Goal: Information Seeking & Learning: Learn about a topic

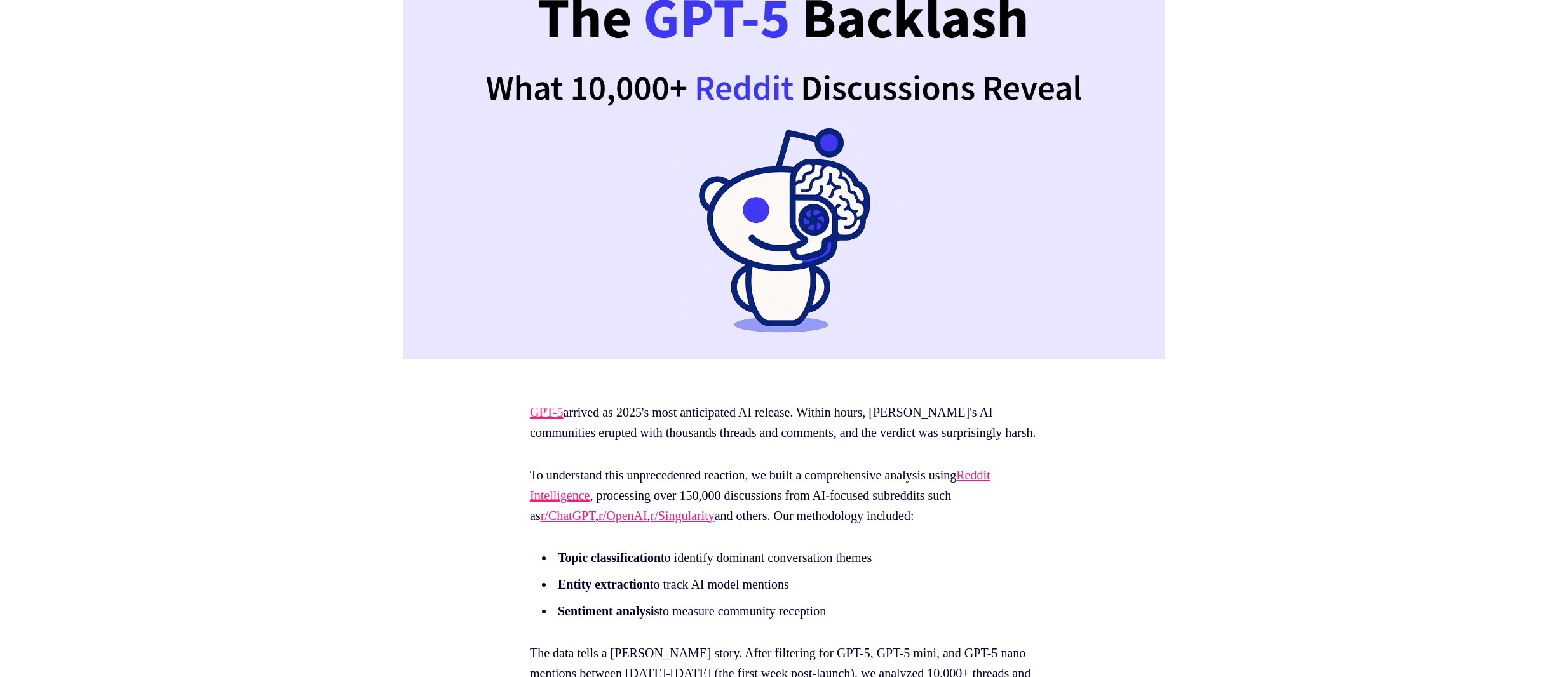
scroll to position [369, 0]
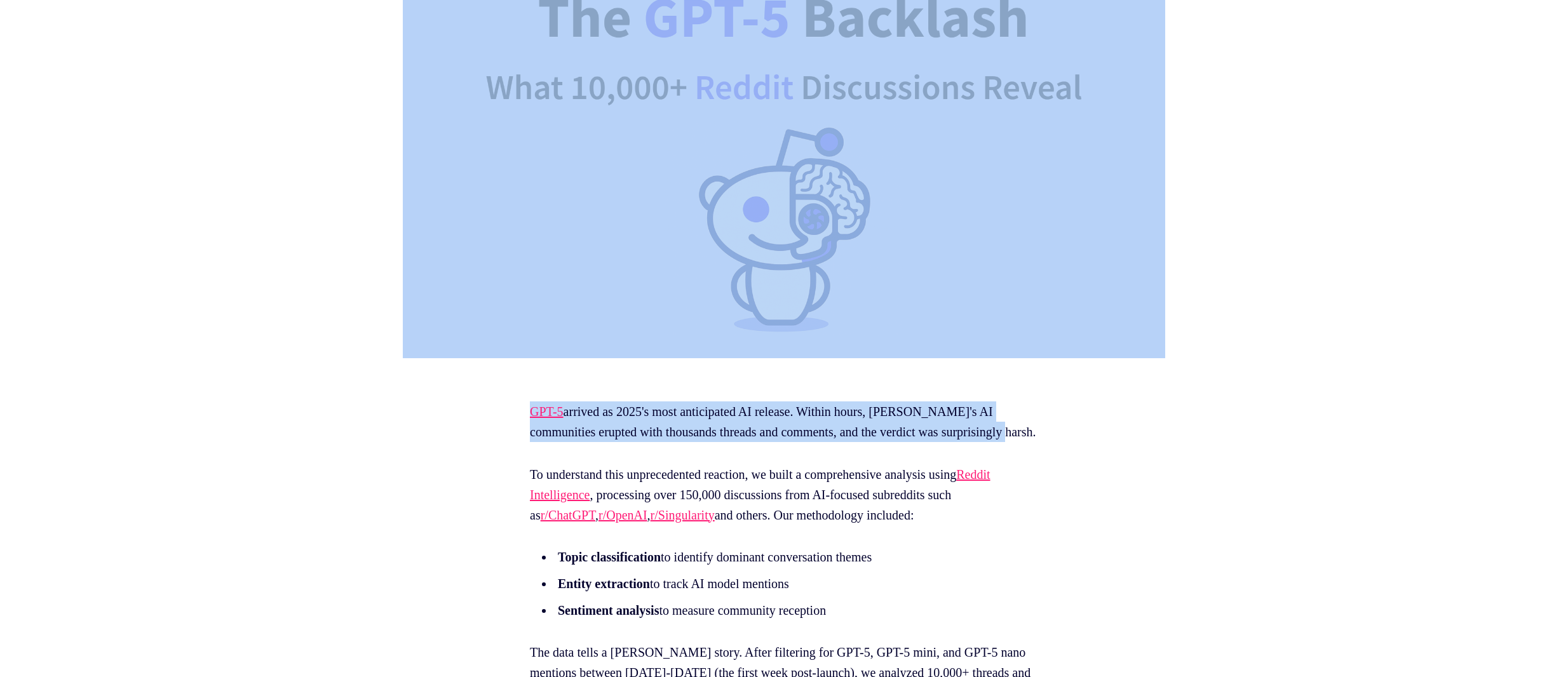
drag, startPoint x: 804, startPoint y: 383, endPoint x: 978, endPoint y: 464, distance: 191.9
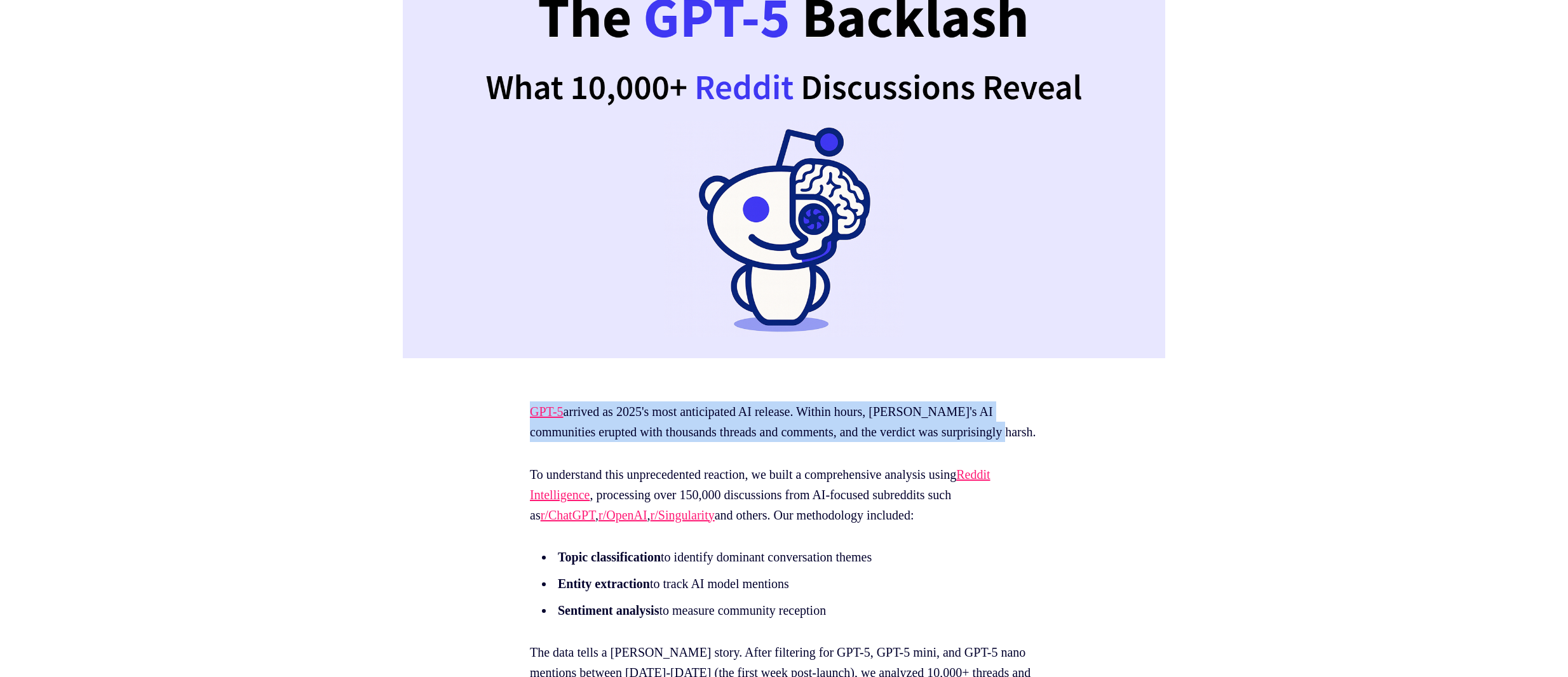
drag, startPoint x: 903, startPoint y: 450, endPoint x: 520, endPoint y: 412, distance: 384.9
click at [649, 437] on p "GPT-5 arrived as 2025's most anticipated AI release. Within hours, [PERSON_NAME…" at bounding box center [784, 422] width 508 height 41
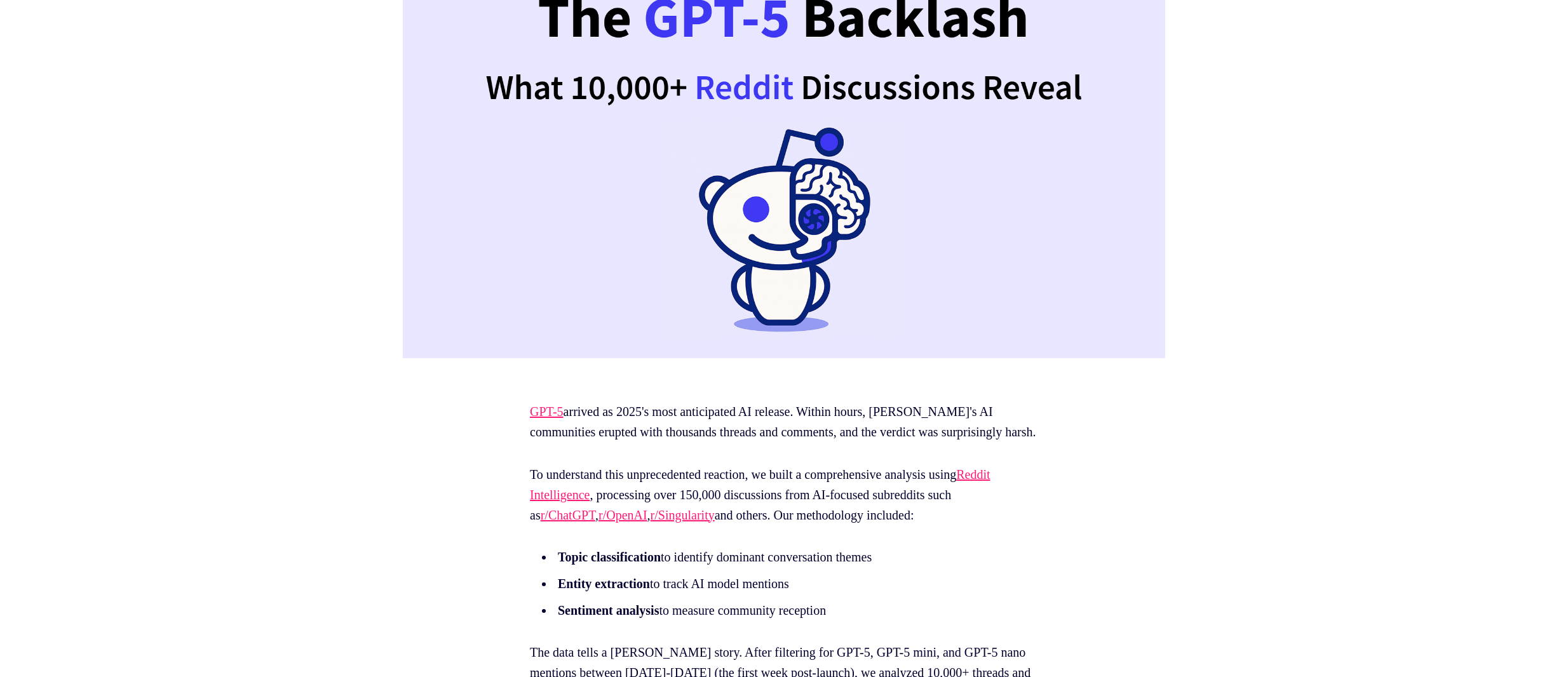
click at [662, 442] on p "GPT-5 arrived as 2025's most anticipated AI release. Within hours, [PERSON_NAME…" at bounding box center [784, 422] width 508 height 41
click at [663, 442] on p "GPT-5 arrived as 2025's most anticipated AI release. Within hours, [PERSON_NAME…" at bounding box center [784, 422] width 508 height 41
click at [763, 421] on p "GPT-5 arrived as 2025's most anticipated AI release. Within hours, [PERSON_NAME…" at bounding box center [784, 422] width 508 height 41
click at [764, 421] on p "GPT-5 arrived as 2025's most anticipated AI release. Within hours, [PERSON_NAME…" at bounding box center [784, 422] width 508 height 41
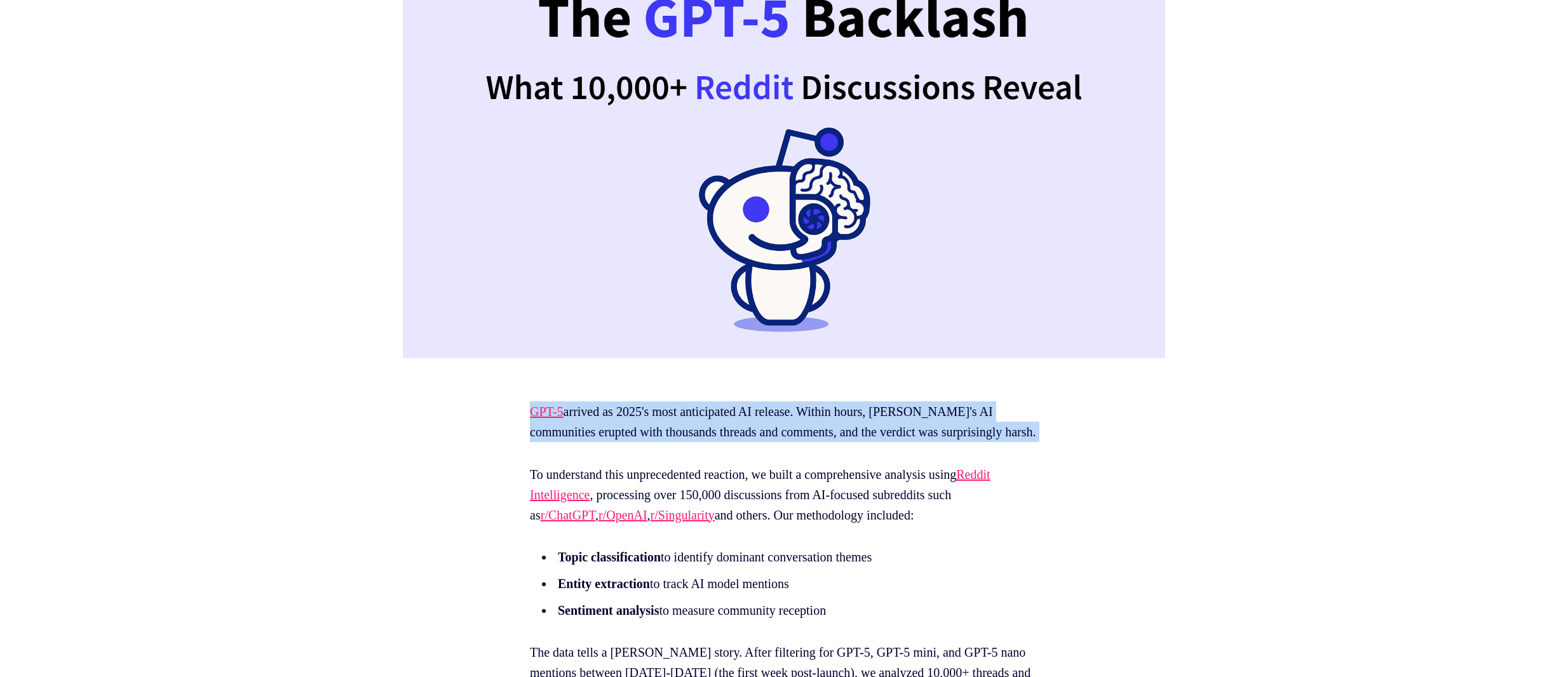
click at [764, 422] on p "GPT-5 arrived as 2025's most anticipated AI release. Within hours, [PERSON_NAME…" at bounding box center [784, 422] width 508 height 41
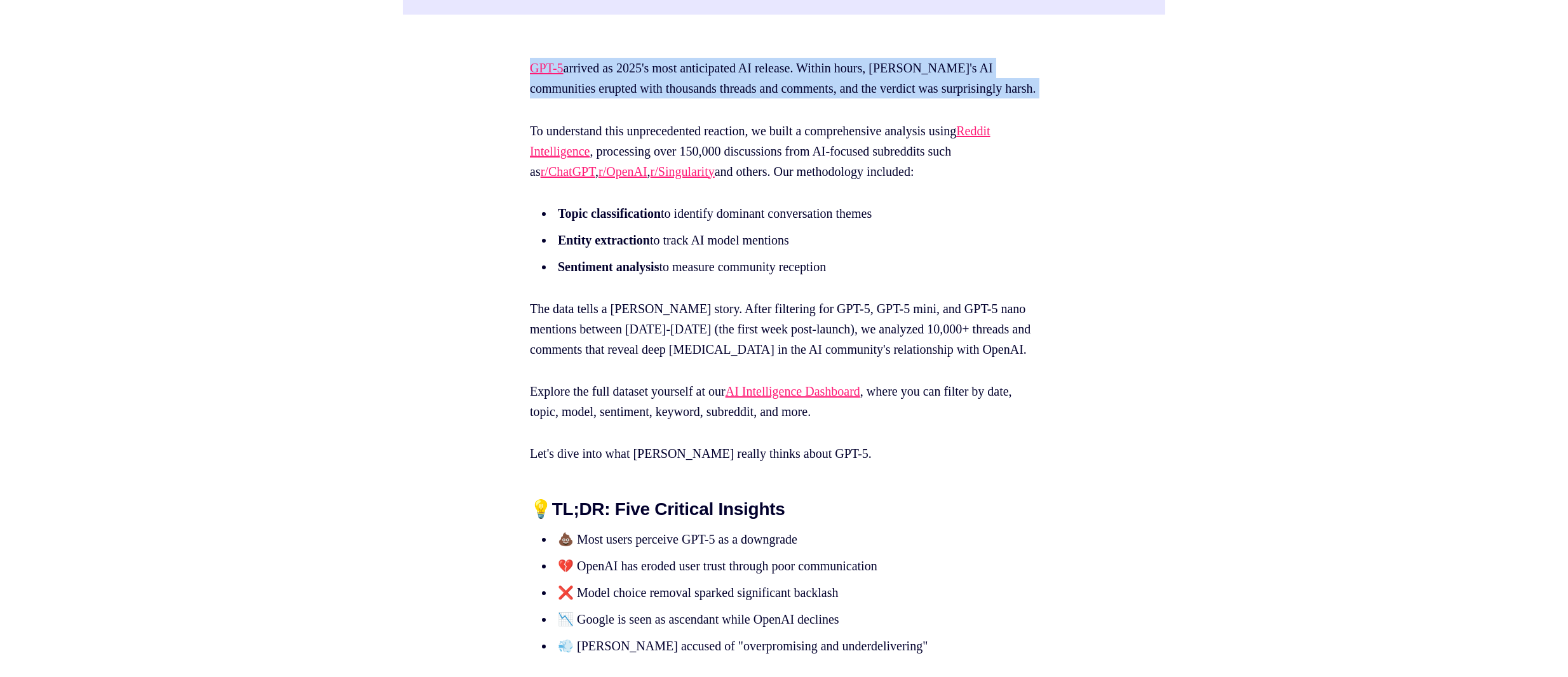
scroll to position [750, 0]
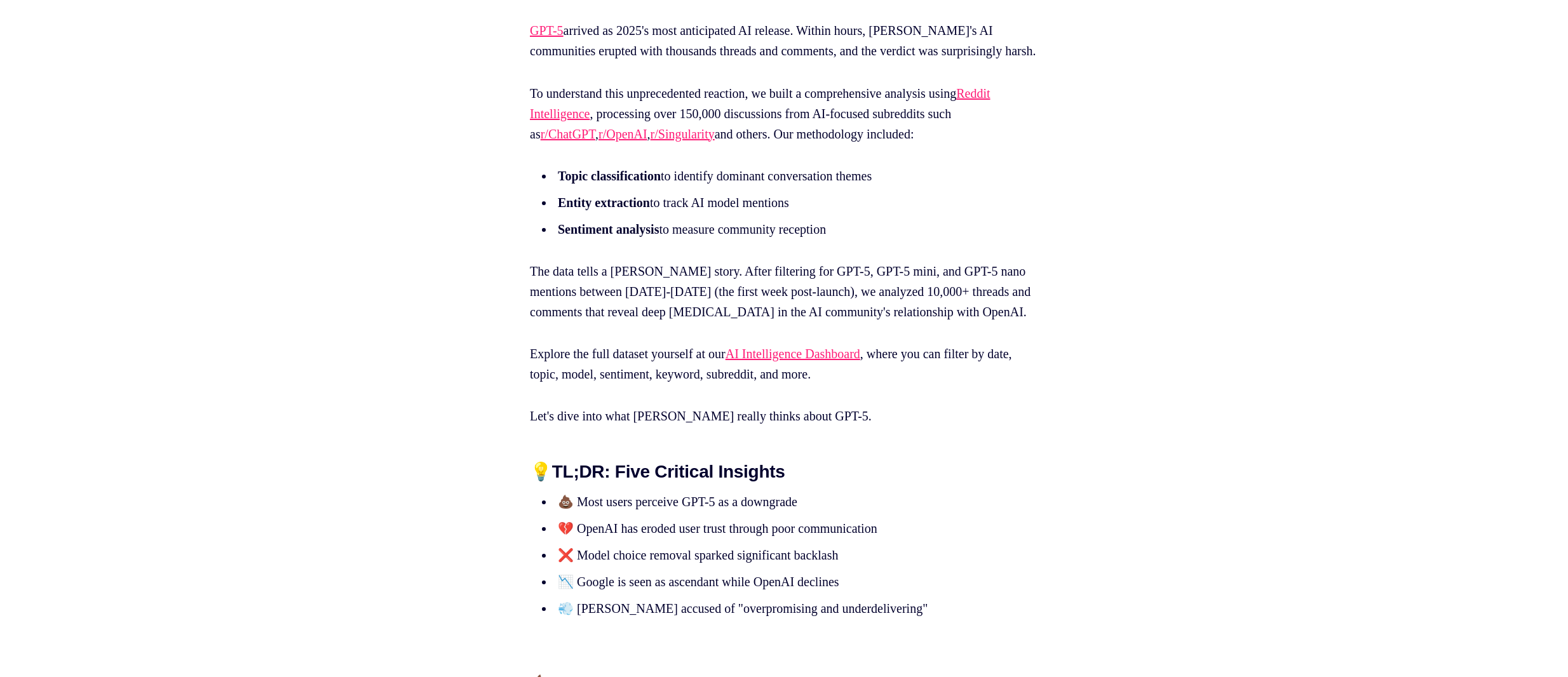
click at [551, 291] on p "The data tells a [PERSON_NAME] story. After filtering for GPT-5, GPT-5 mini, an…" at bounding box center [784, 291] width 508 height 61
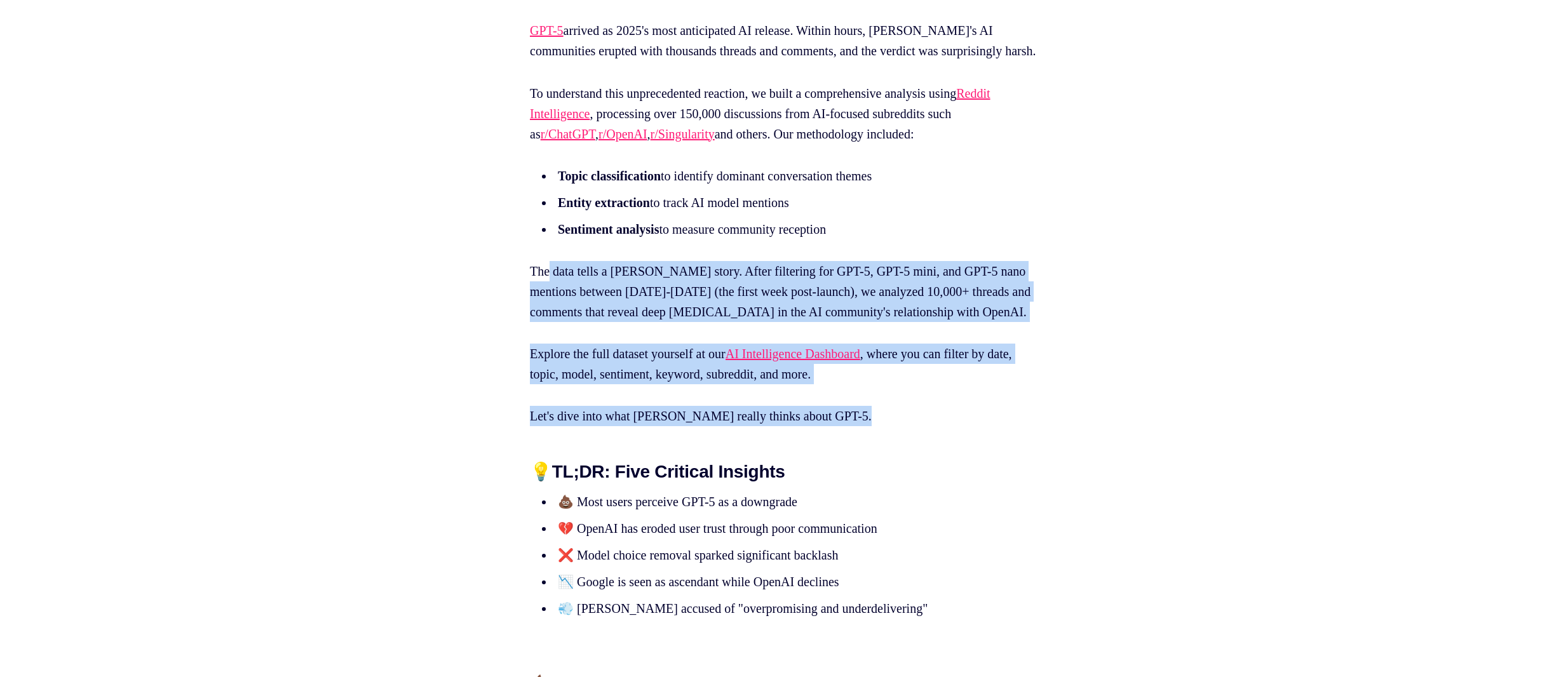
drag, startPoint x: 551, startPoint y: 291, endPoint x: 937, endPoint y: 437, distance: 412.7
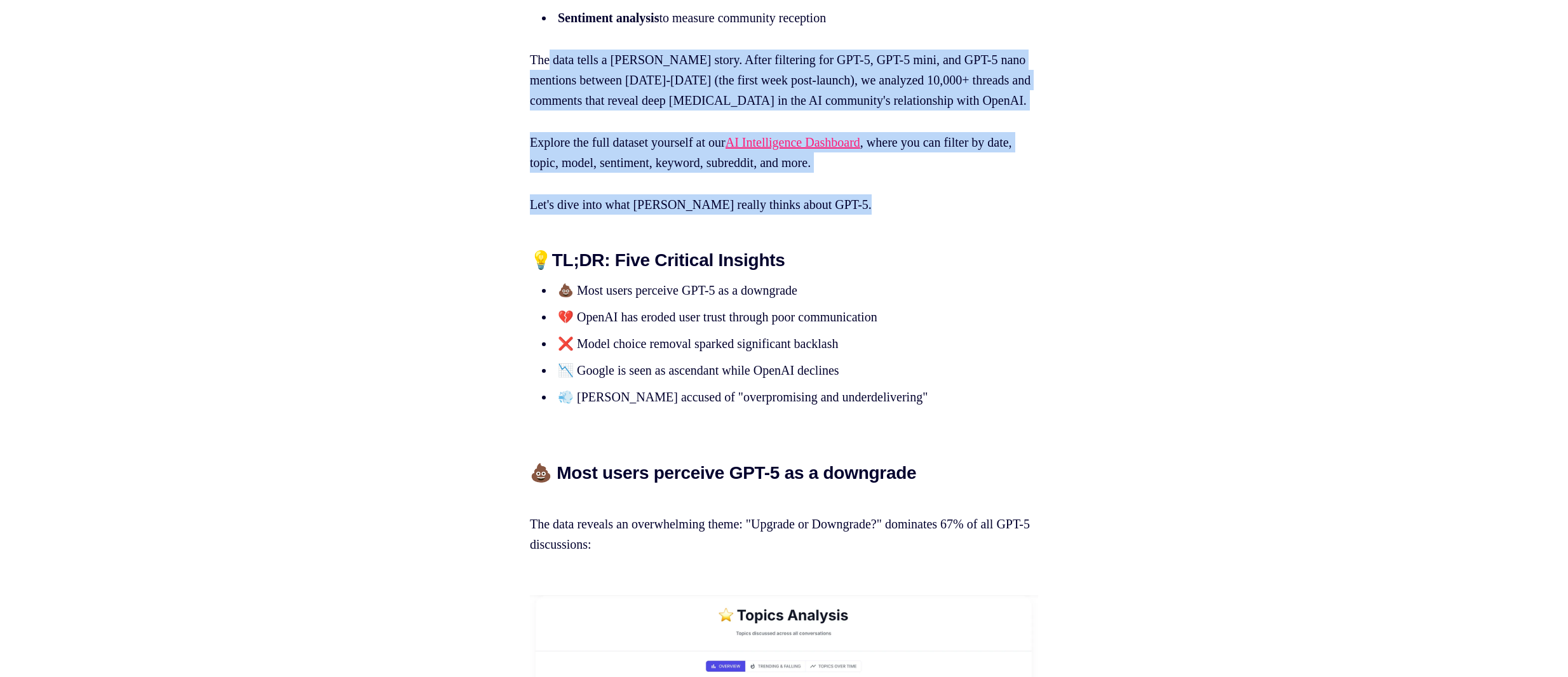
scroll to position [962, 0]
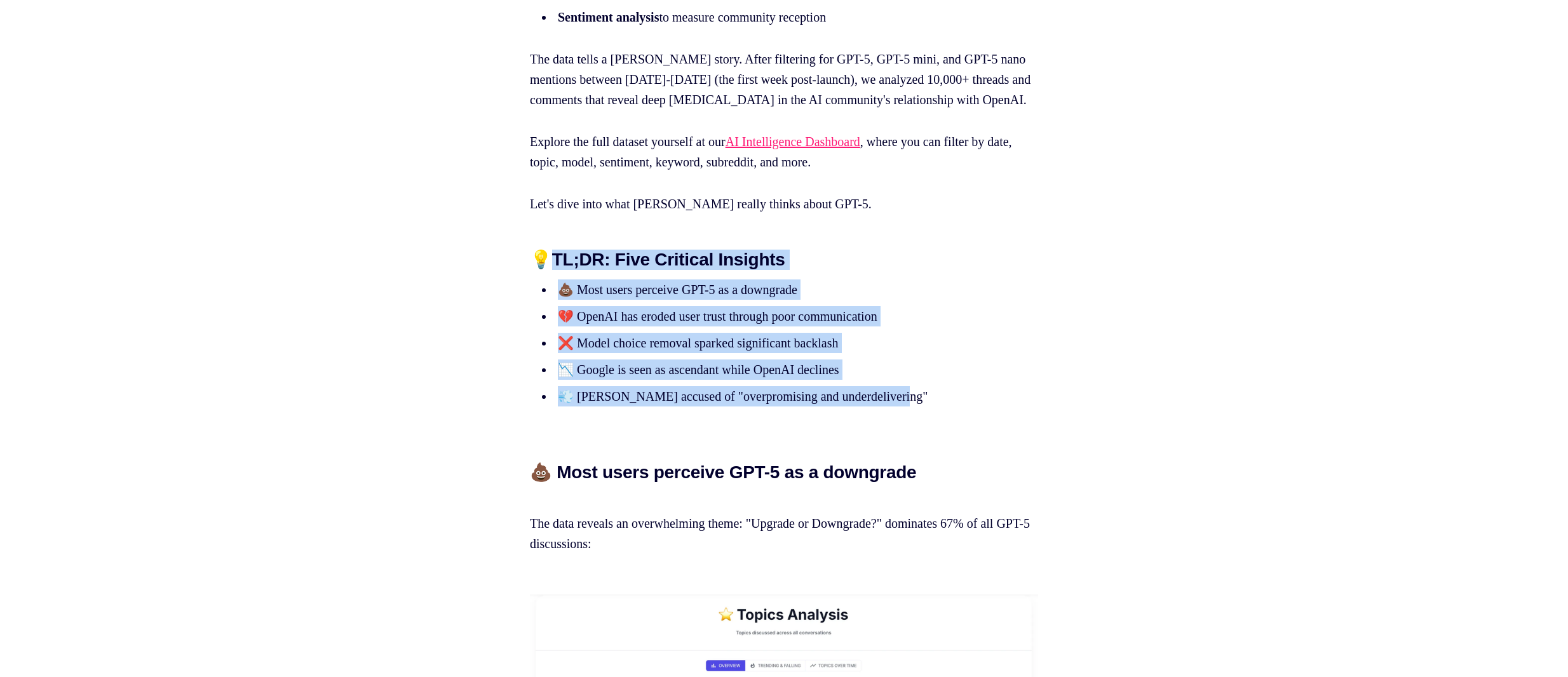
drag, startPoint x: 811, startPoint y: 291, endPoint x: 1028, endPoint y: 417, distance: 250.9
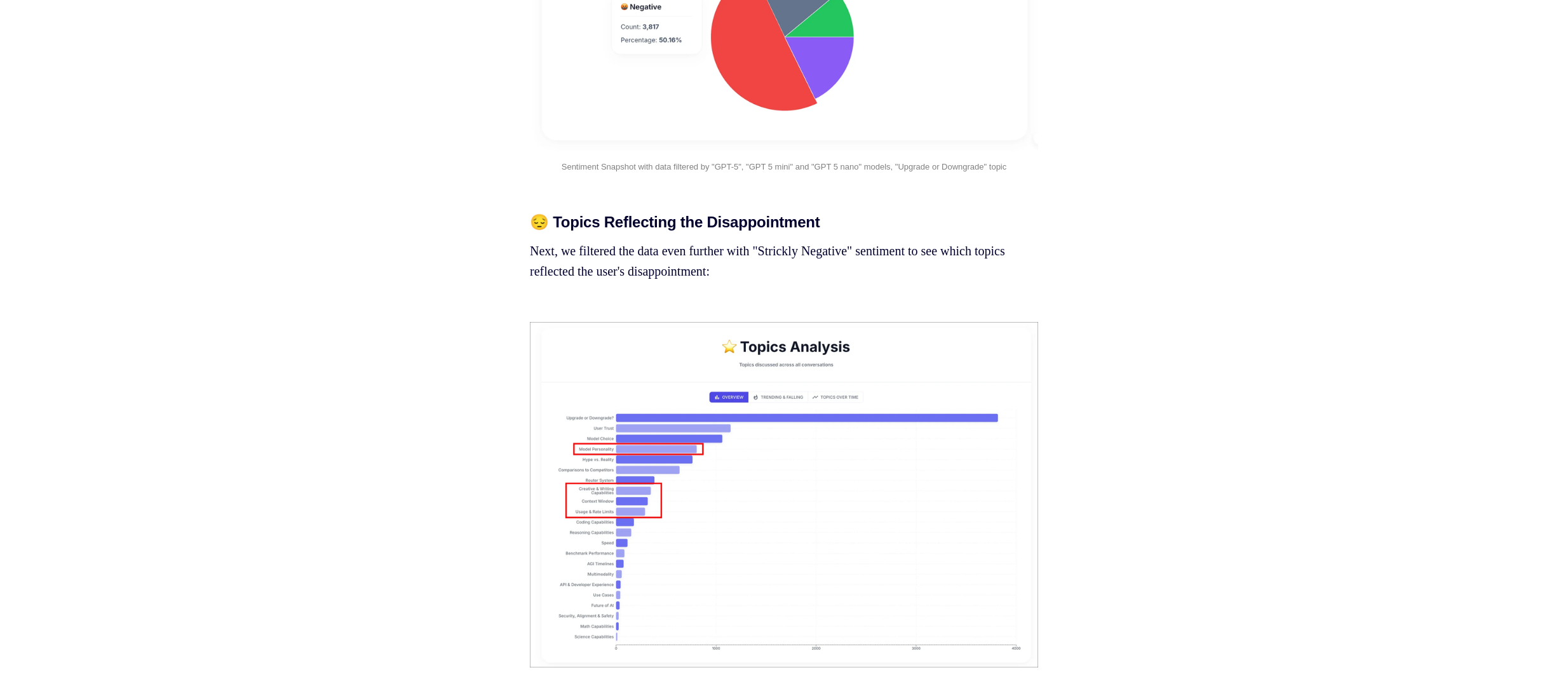
scroll to position [2367, 0]
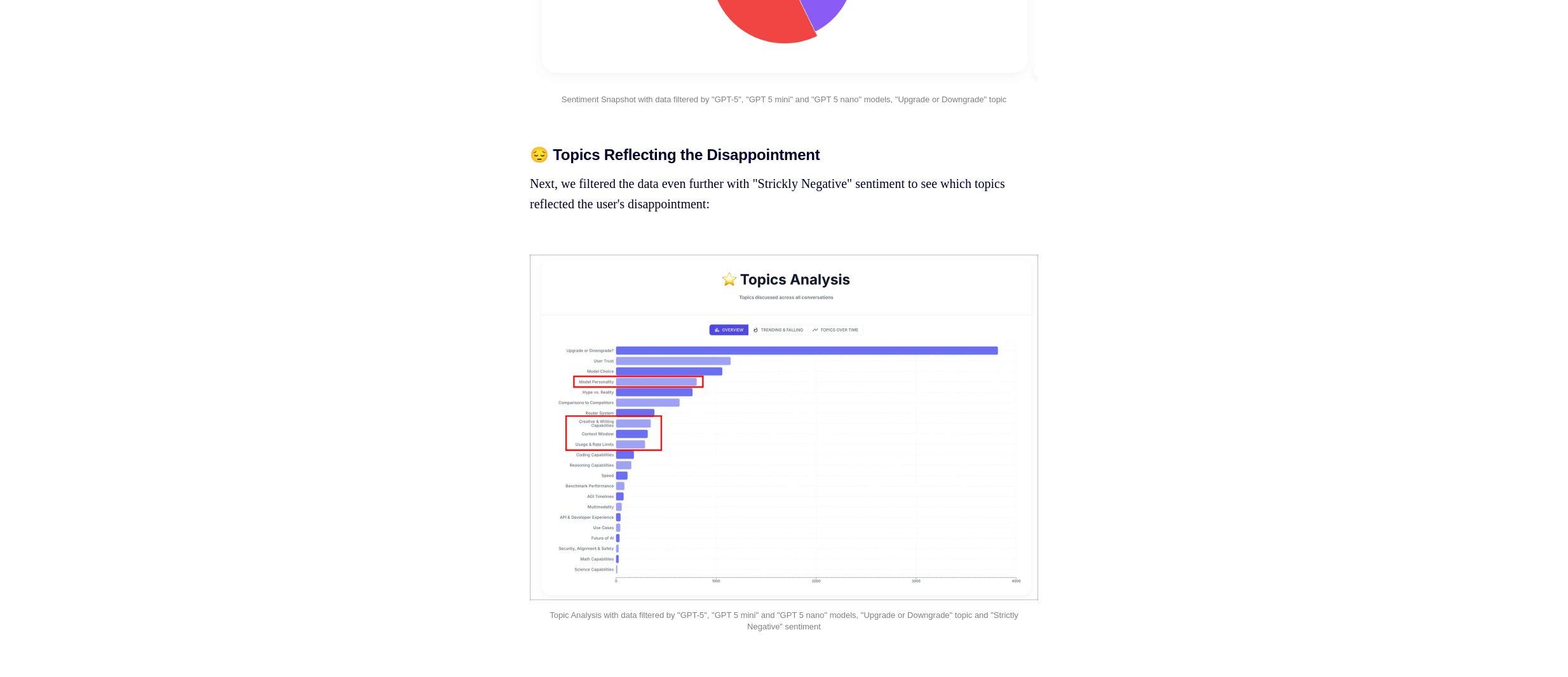
click at [610, 403] on img at bounding box center [784, 427] width 508 height 346
drag, startPoint x: 508, startPoint y: 408, endPoint x: 496, endPoint y: 268, distance: 140.5
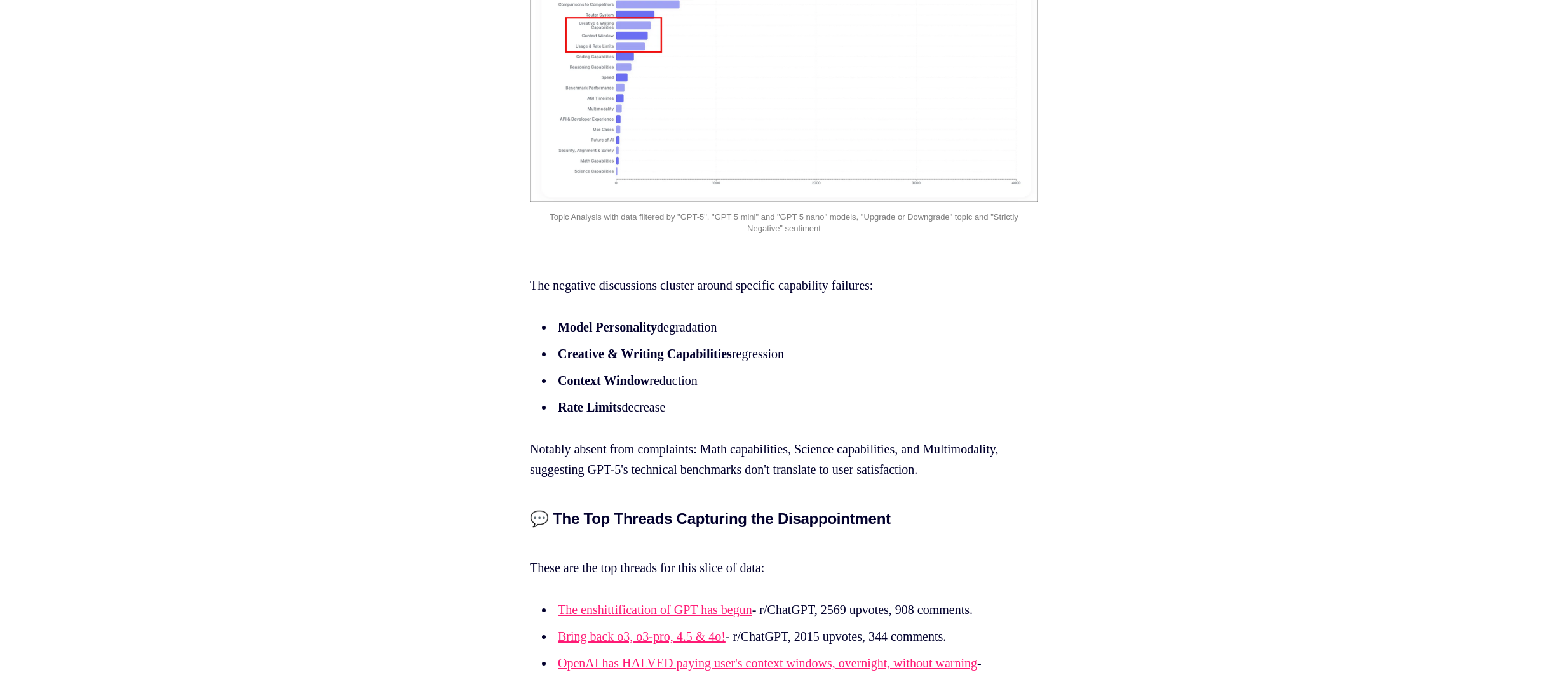
scroll to position [2772, 0]
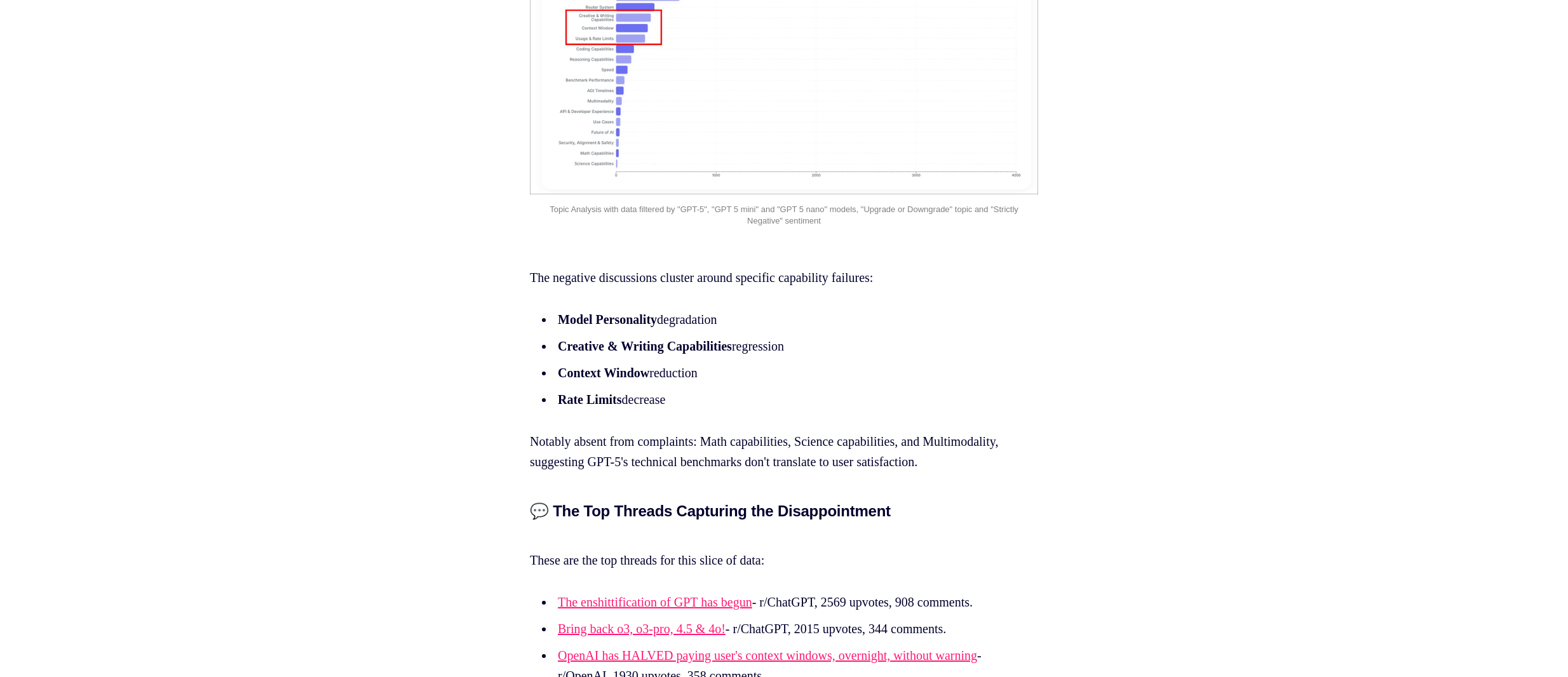
click at [932, 456] on p "Notably absent from complaints: Math capabilities, Science capabilities, and Mu…" at bounding box center [784, 451] width 508 height 41
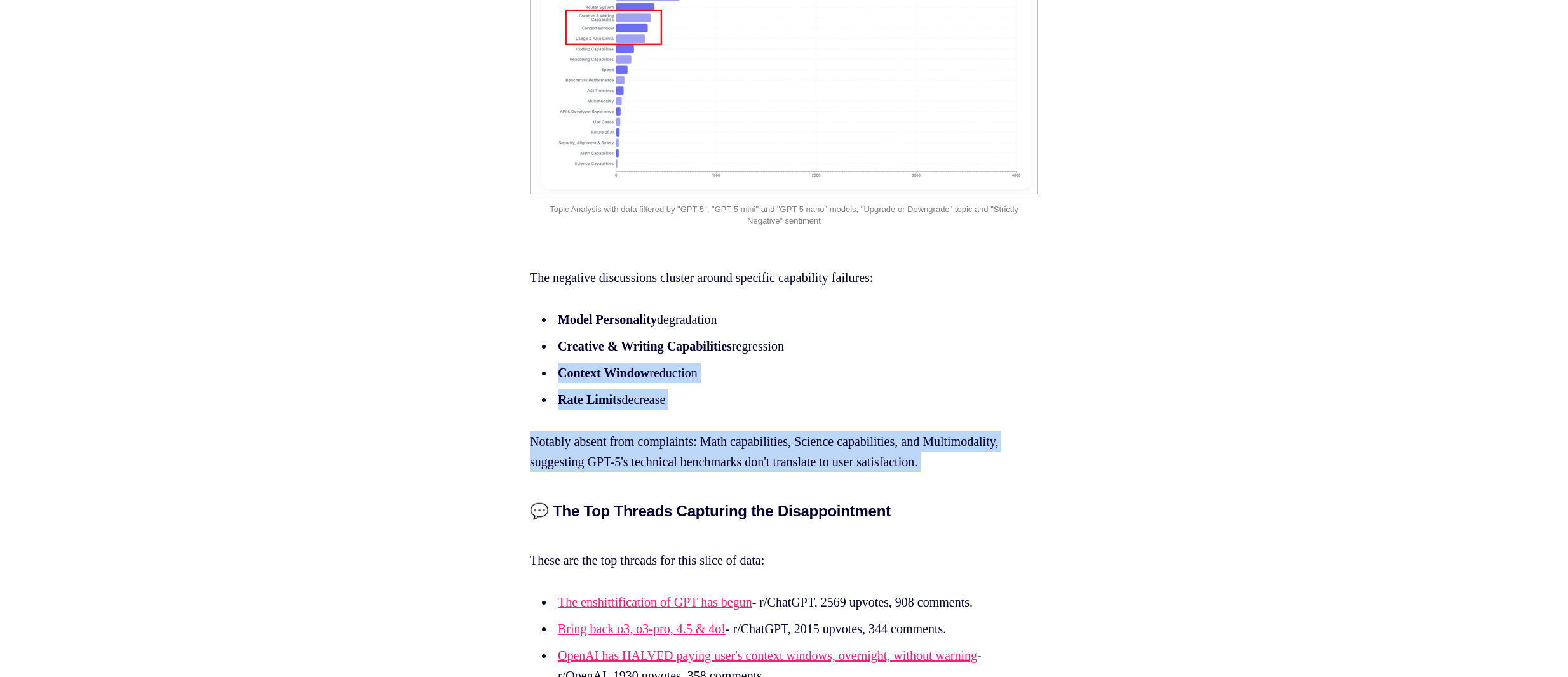
drag, startPoint x: 932, startPoint y: 456, endPoint x: 819, endPoint y: 383, distance: 134.5
click at [819, 383] on li "Context Window reduction" at bounding box center [786, 373] width 465 height 21
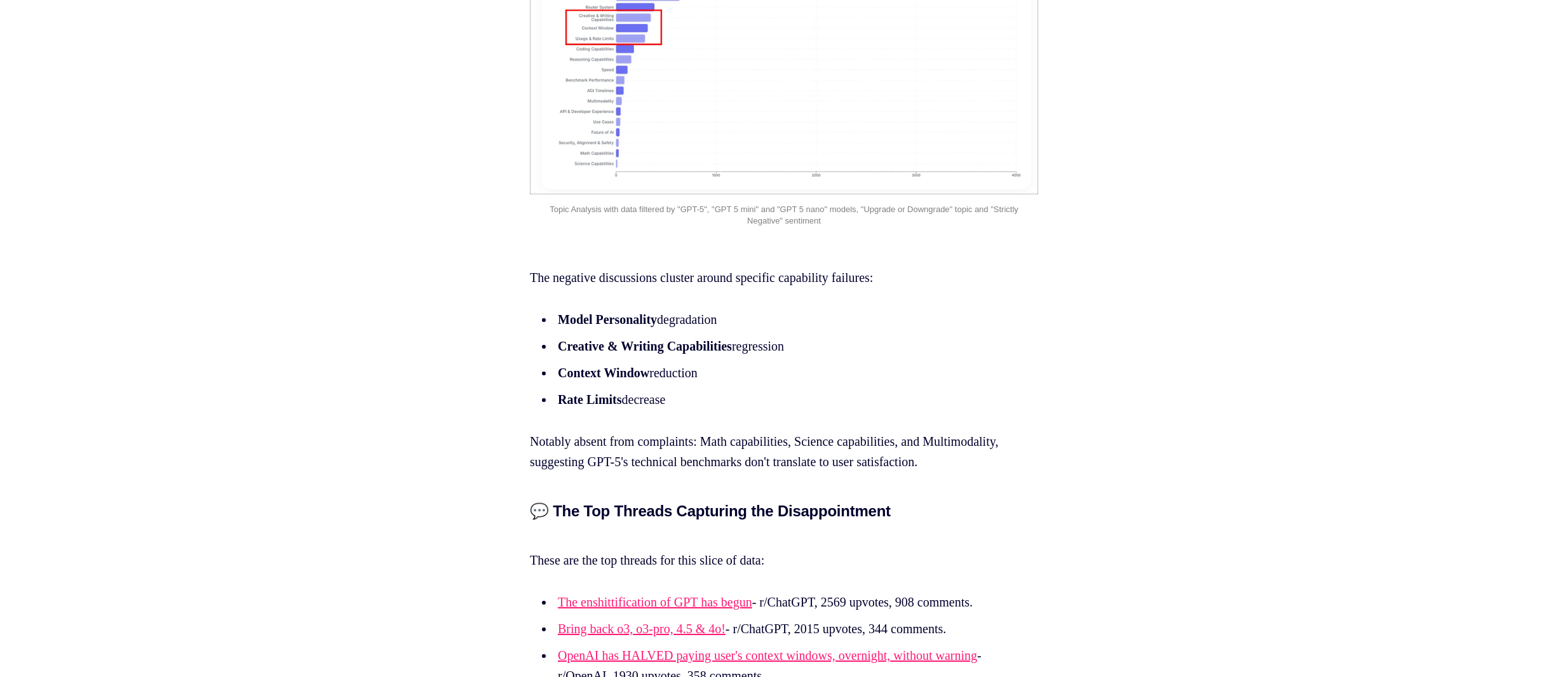
click at [819, 383] on li "Context Window reduction" at bounding box center [786, 373] width 465 height 21
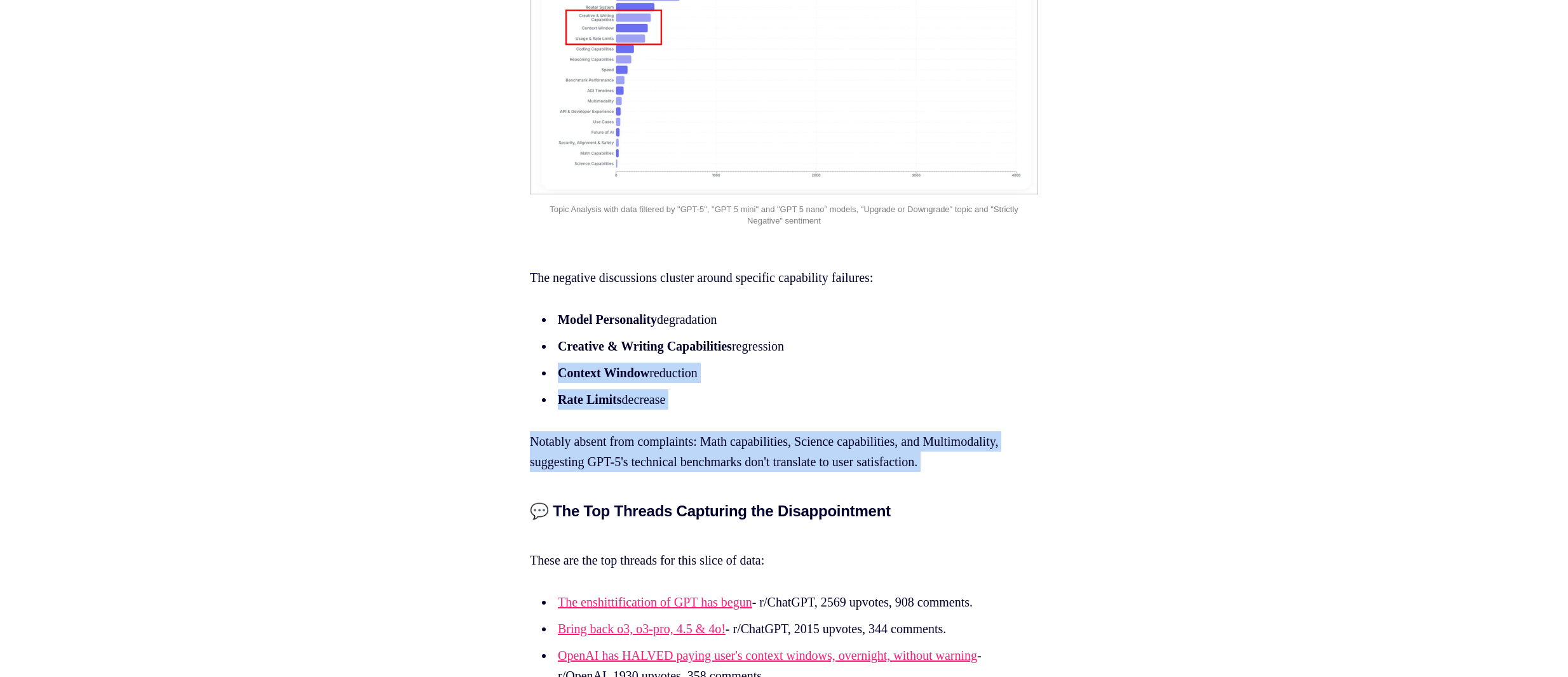
drag, startPoint x: 819, startPoint y: 383, endPoint x: 741, endPoint y: 496, distance: 137.3
click at [742, 472] on p "Notably absent from complaints: Math capabilities, Science capabilities, and Mu…" at bounding box center [784, 451] width 508 height 41
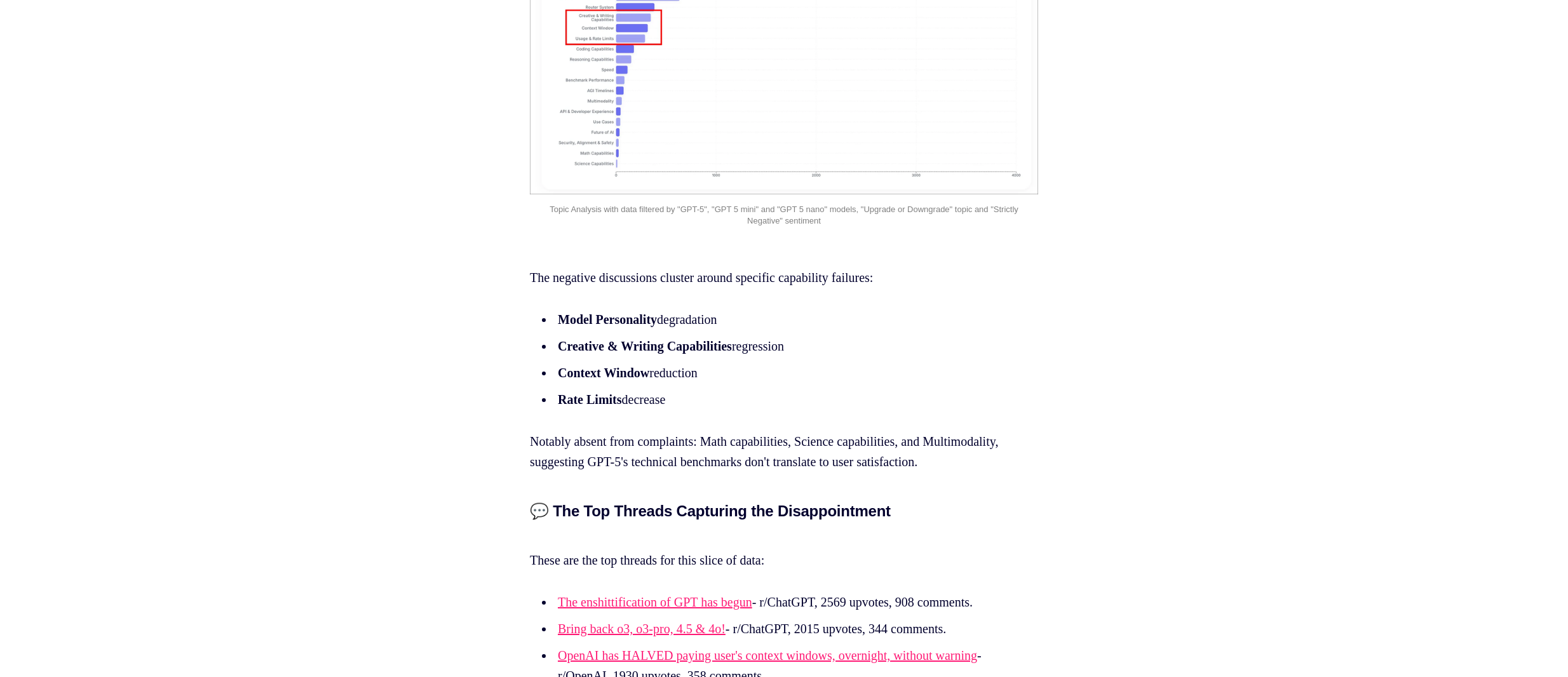
click at [742, 472] on p "Notably absent from complaints: Math capabilities, Science capabilities, and Mu…" at bounding box center [784, 451] width 508 height 41
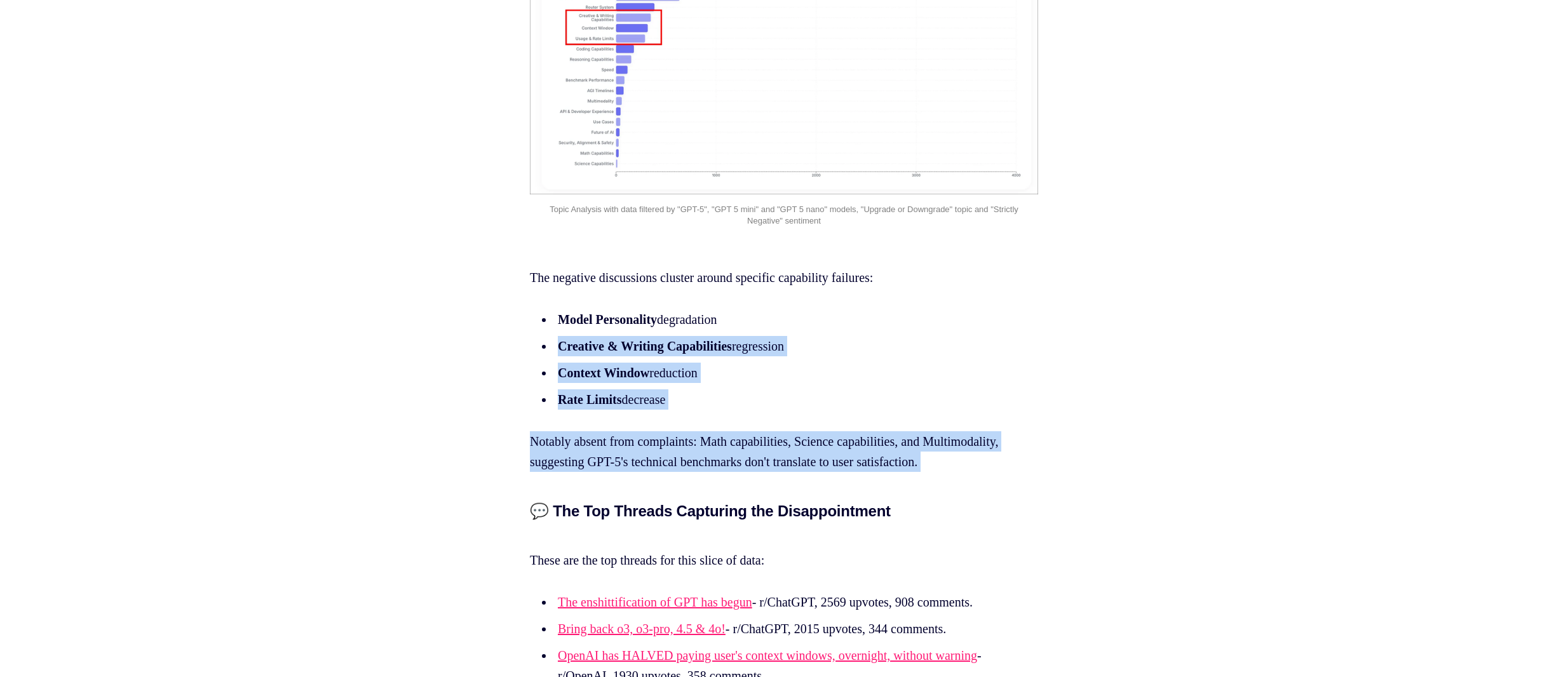
drag, startPoint x: 743, startPoint y: 493, endPoint x: 815, endPoint y: 374, distance: 139.1
click at [815, 356] on li "Creative & Writing Capabilities regression" at bounding box center [786, 347] width 465 height 21
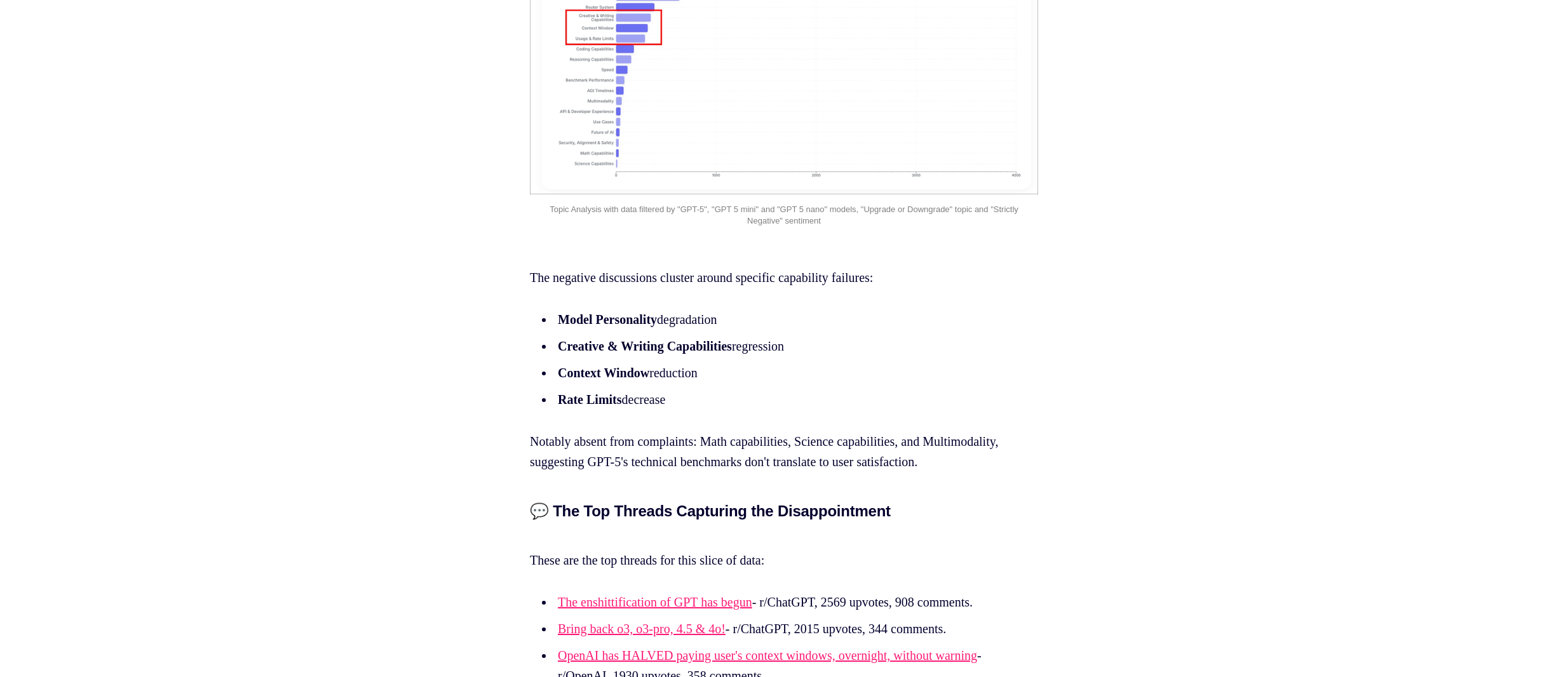
click at [815, 356] on li "Creative & Writing Capabilities regression" at bounding box center [786, 347] width 465 height 21
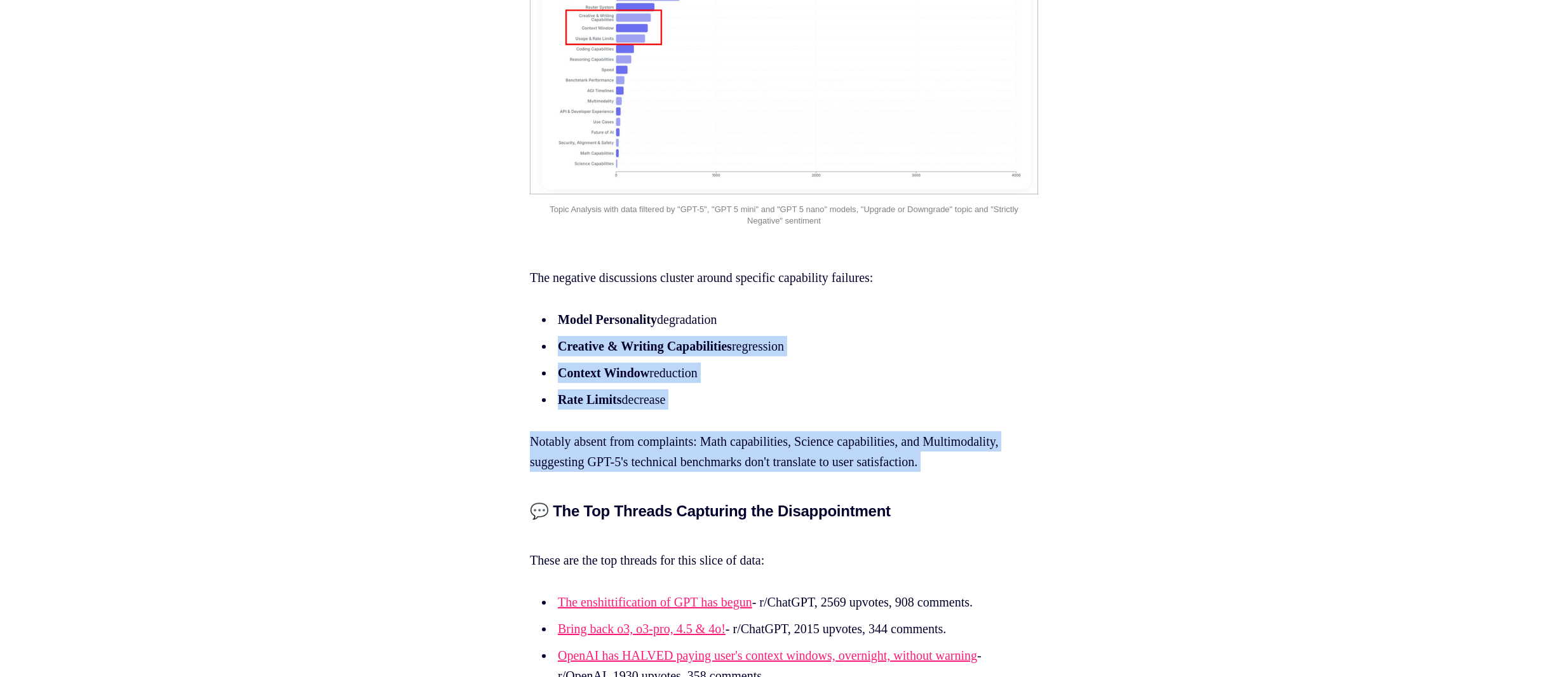
drag, startPoint x: 815, startPoint y: 374, endPoint x: 726, endPoint y: 485, distance: 142.3
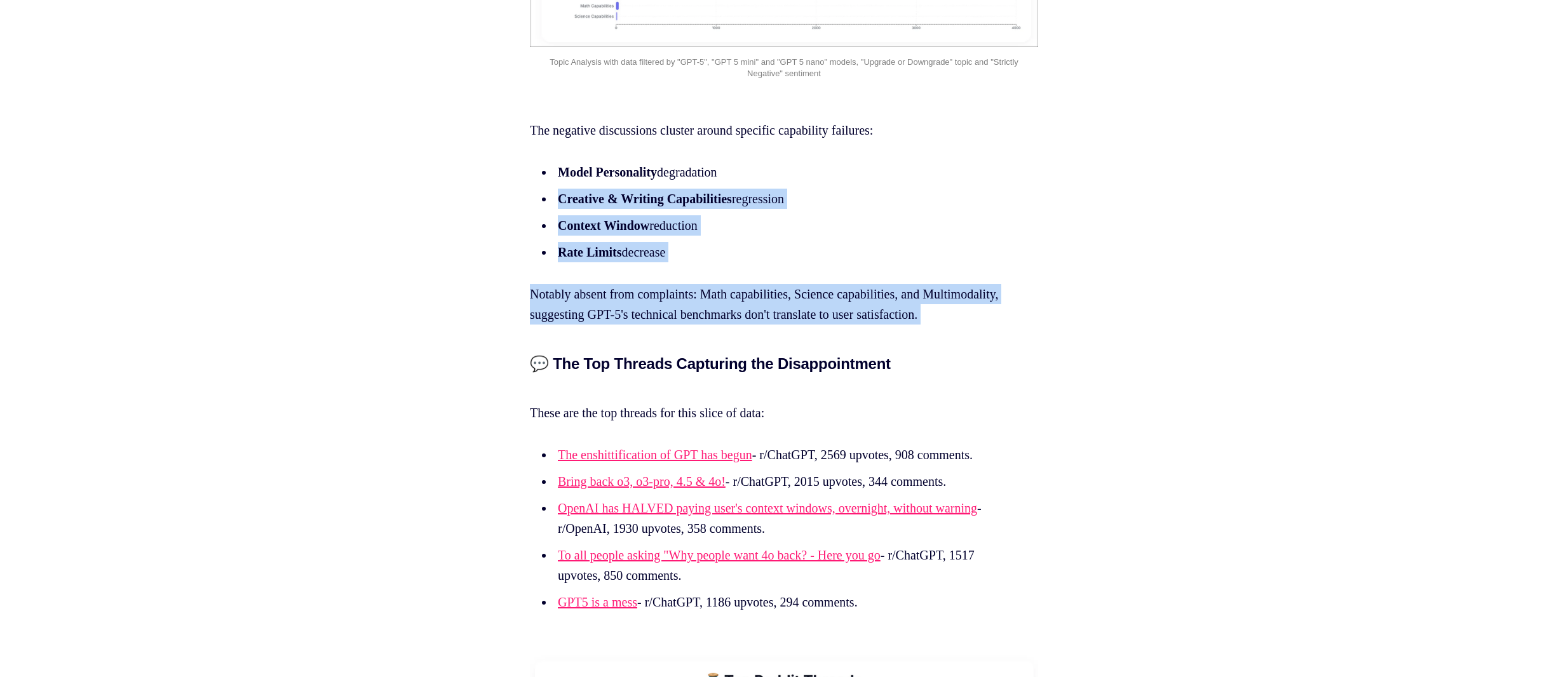
scroll to position [2920, 0]
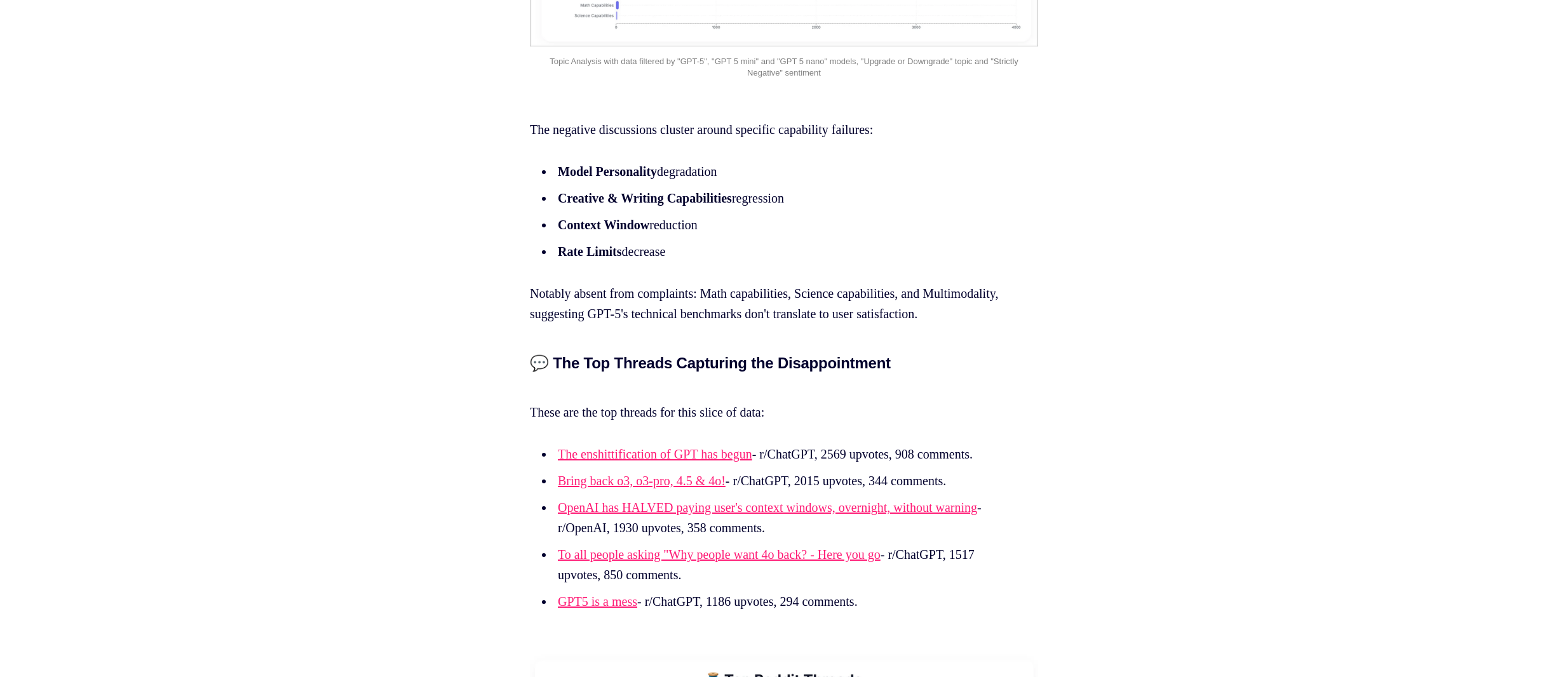
click at [812, 423] on p "These are the top threads for this slice of data:" at bounding box center [784, 402] width 508 height 41
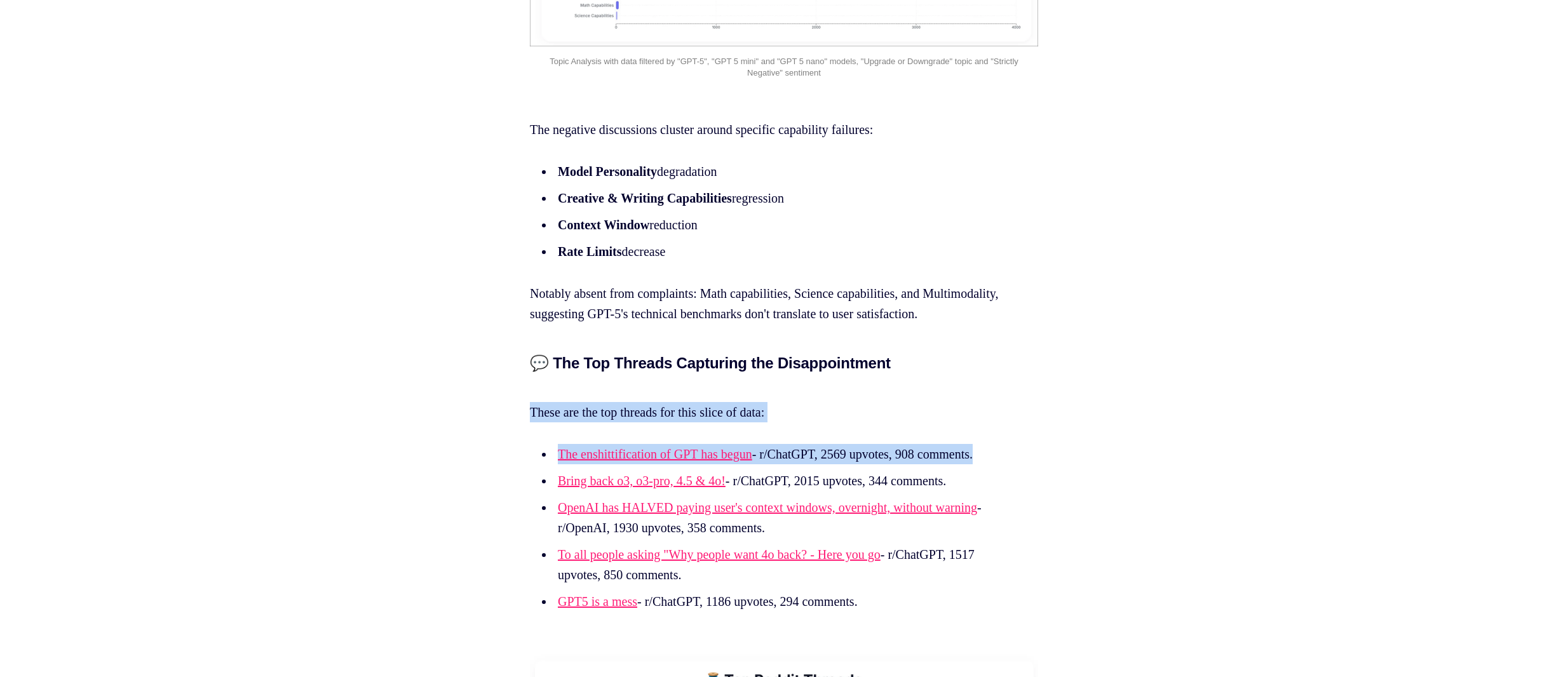
drag, startPoint x: 812, startPoint y: 443, endPoint x: 835, endPoint y: 502, distance: 63.3
click at [834, 465] on li "The enshittification of GPT has begun - r/ChatGPT, 2569 upvotes, 908 comments." at bounding box center [786, 454] width 465 height 21
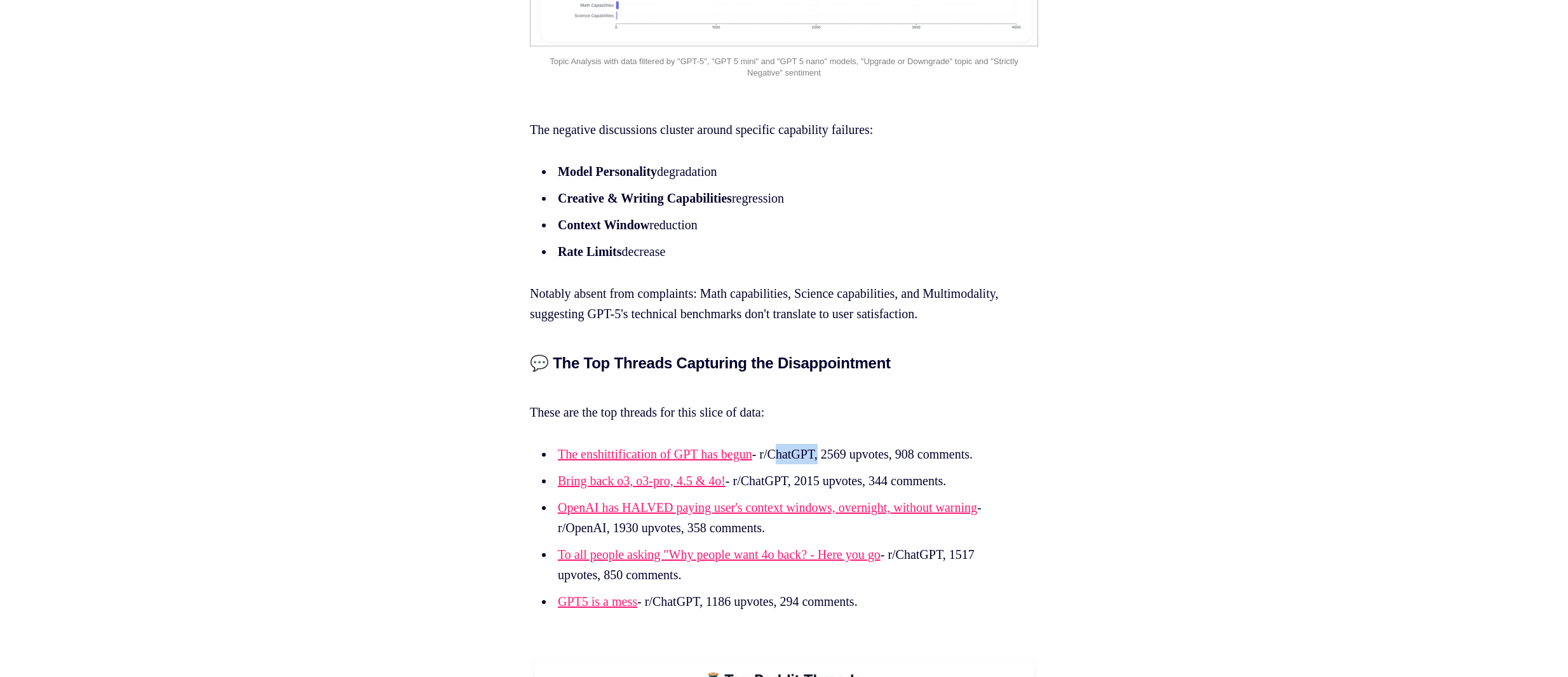
click at [834, 465] on li "The enshittification of GPT has begun - r/ChatGPT, 2569 upvotes, 908 comments." at bounding box center [786, 454] width 465 height 21
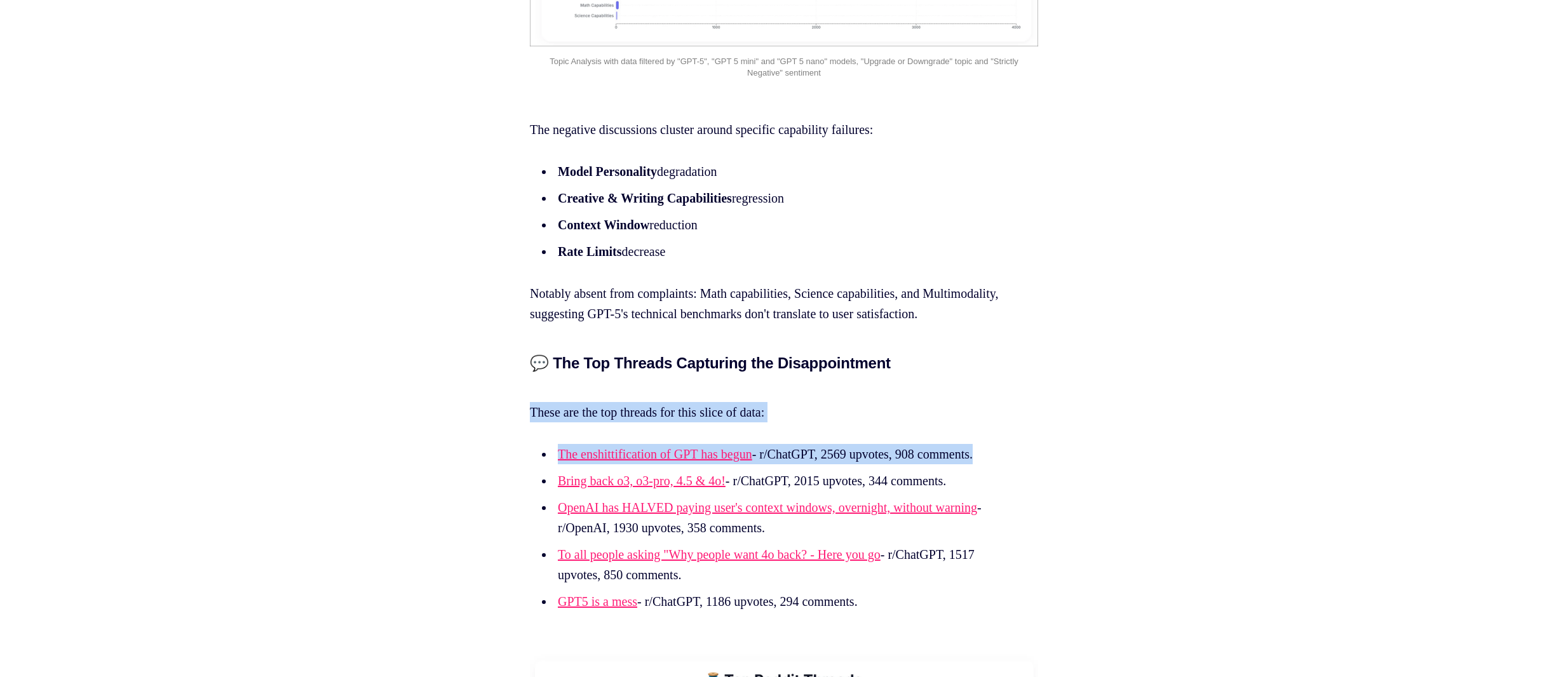
drag, startPoint x: 834, startPoint y: 501, endPoint x: 746, endPoint y: 457, distance: 98.4
click at [745, 423] on p "These are the top threads for this slice of data:" at bounding box center [784, 402] width 508 height 41
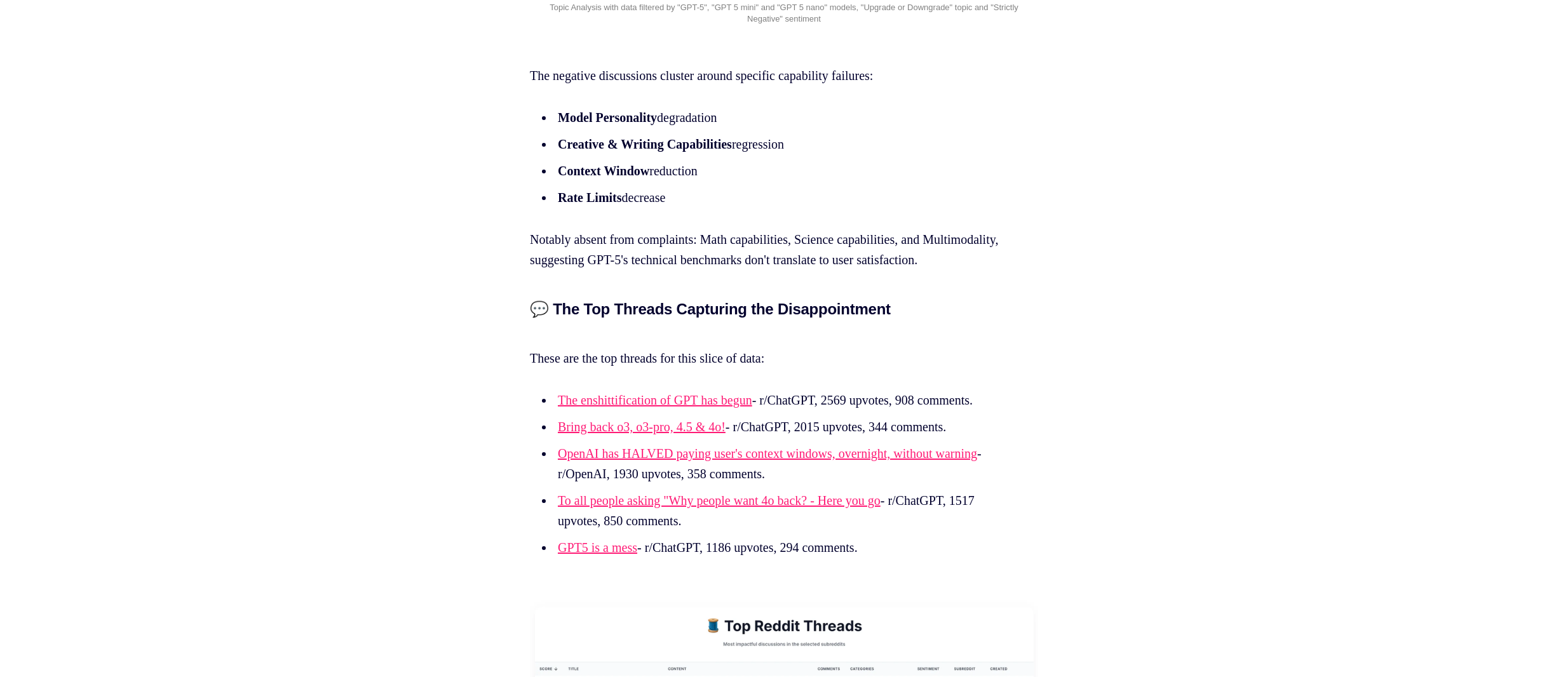
scroll to position [2975, 0]
